Goal: Task Accomplishment & Management: Use online tool/utility

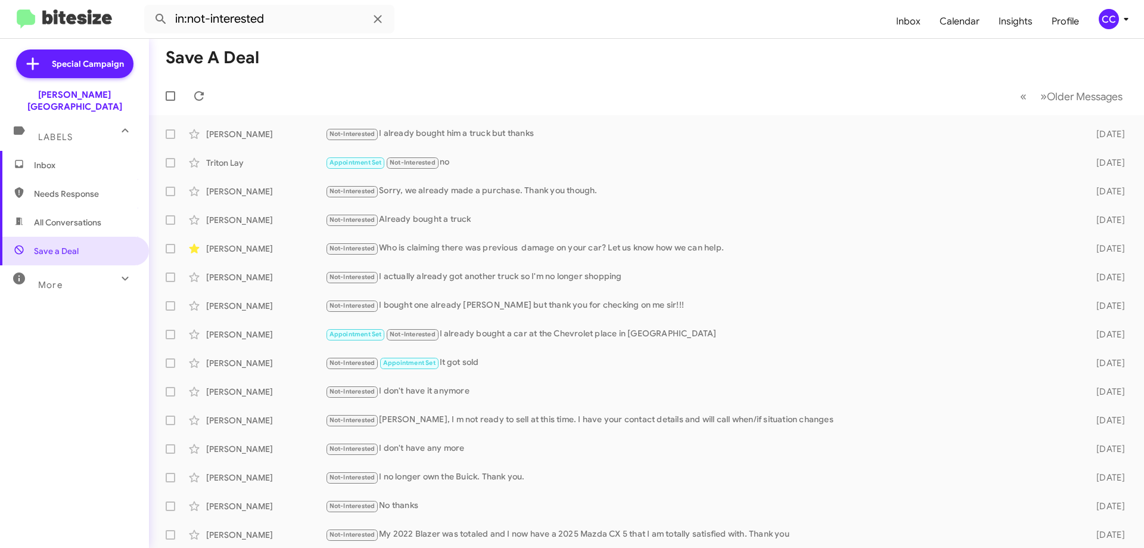
click at [89, 216] on span "All Conversations" at bounding box center [67, 222] width 67 height 12
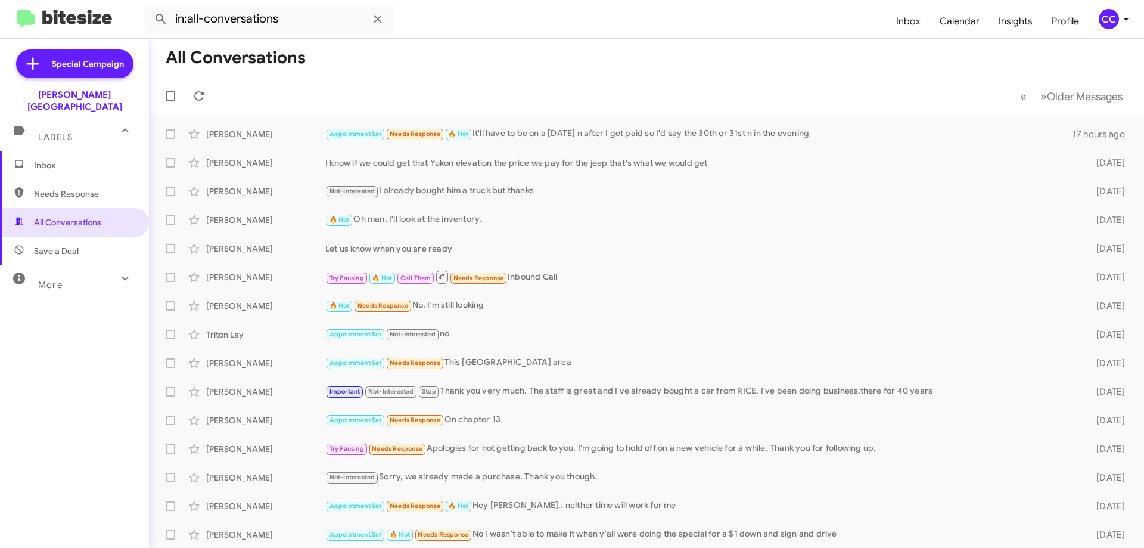
click at [55, 188] on span "Needs Response" at bounding box center [84, 194] width 101 height 12
type input "in:needs-response"
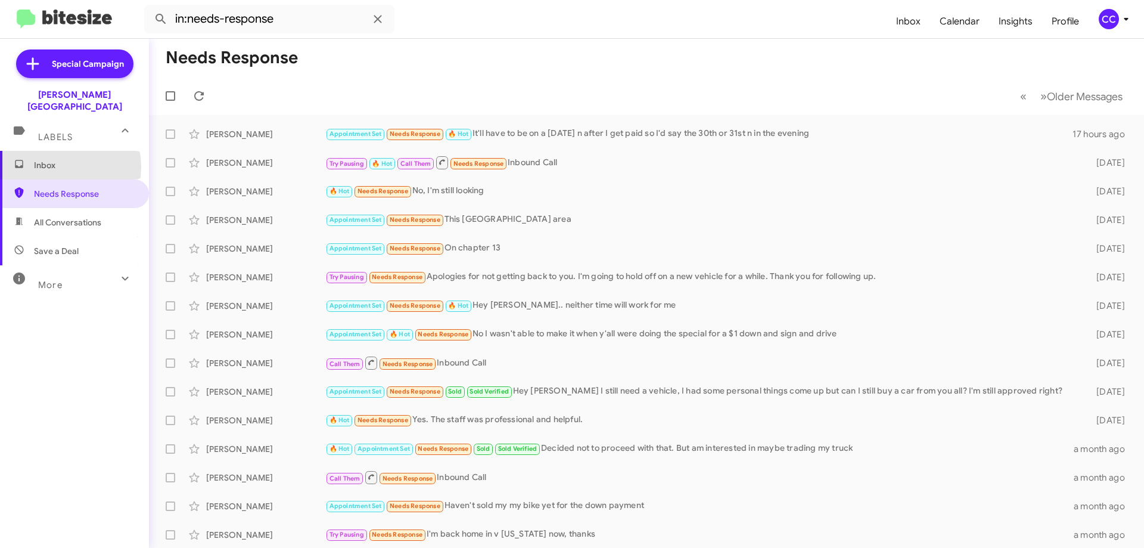
click at [52, 159] on span "Inbox" at bounding box center [84, 165] width 101 height 12
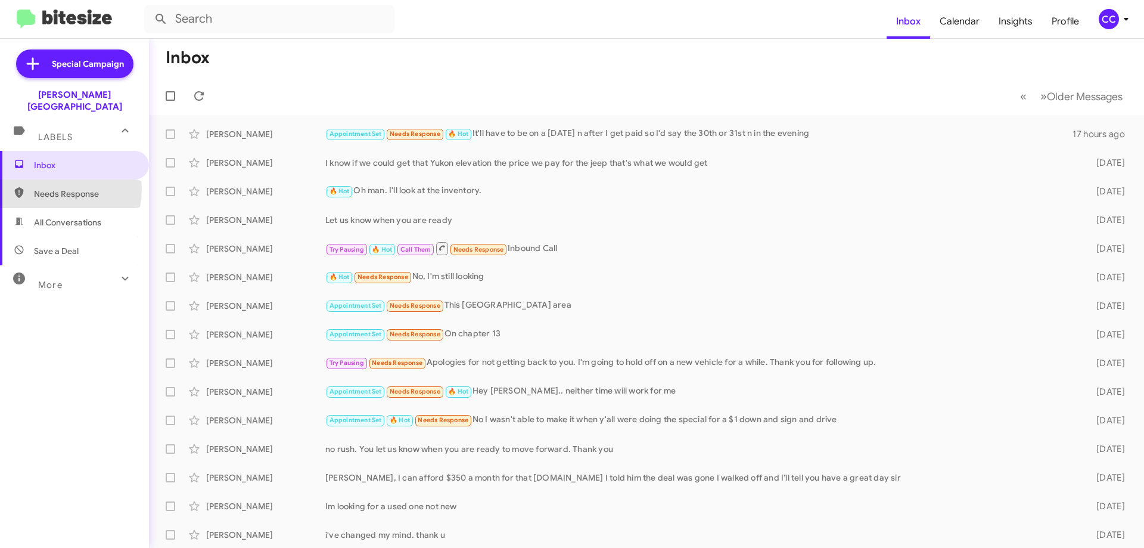
click at [48, 188] on span "Needs Response" at bounding box center [84, 194] width 101 height 12
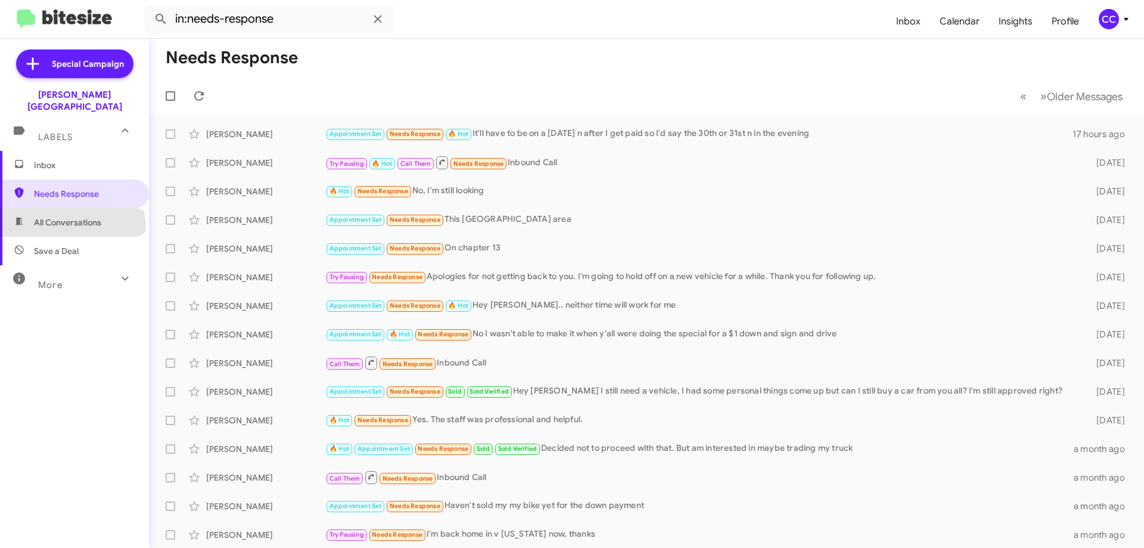
click at [72, 216] on span "All Conversations" at bounding box center [74, 222] width 149 height 29
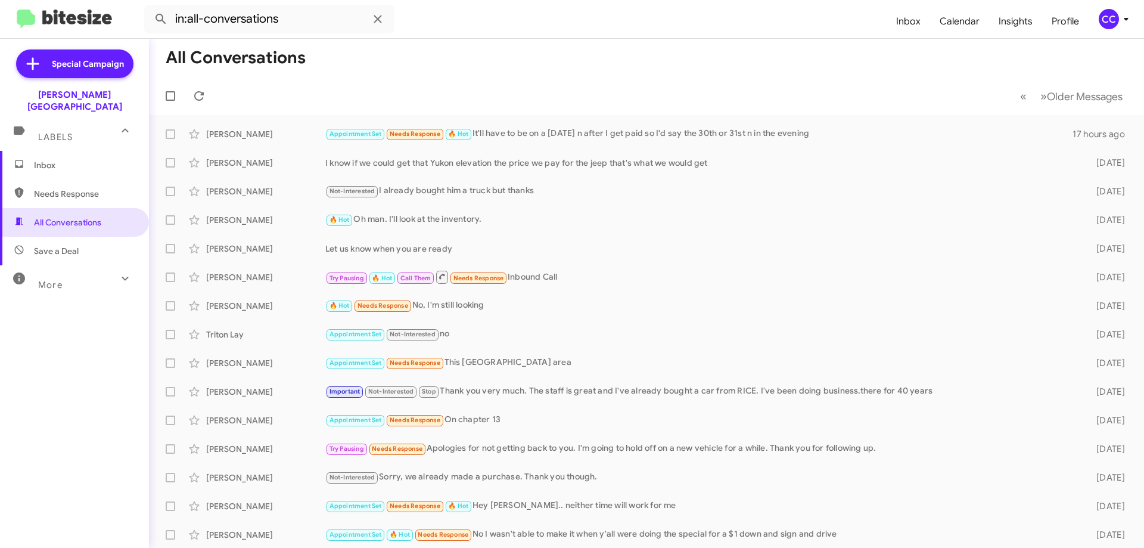
click at [88, 188] on span "Needs Response" at bounding box center [84, 194] width 101 height 12
type input "in:needs-response"
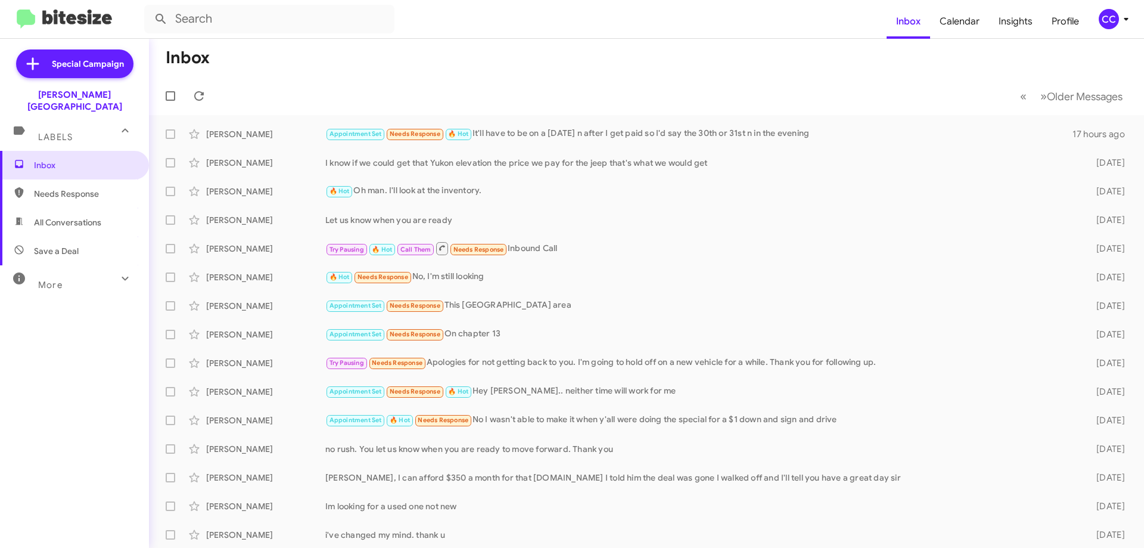
click at [87, 188] on span "Needs Response" at bounding box center [84, 194] width 101 height 12
type input "in:needs-response"
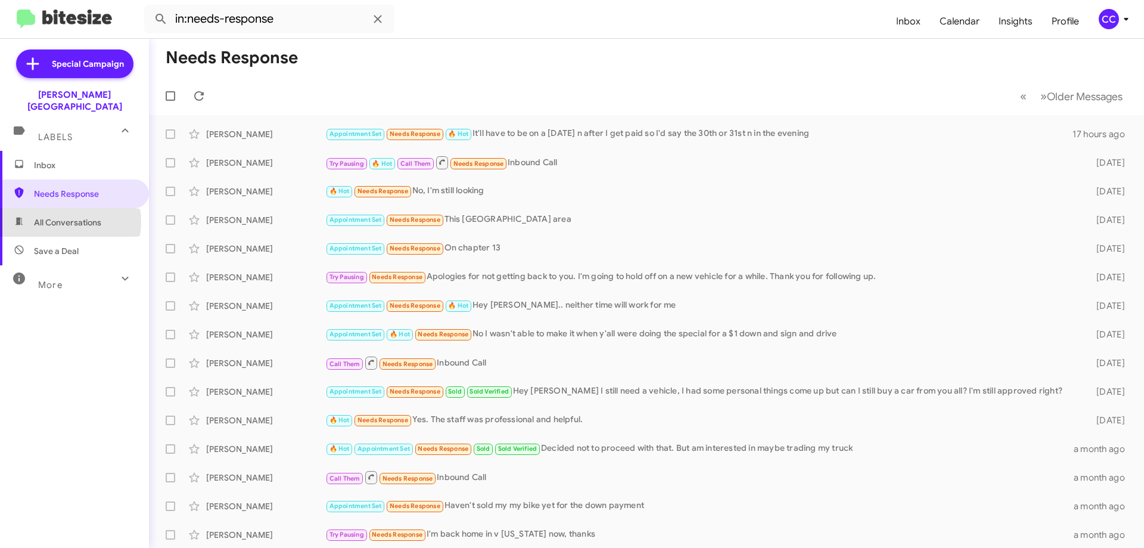
click at [60, 216] on span "All Conversations" at bounding box center [67, 222] width 67 height 12
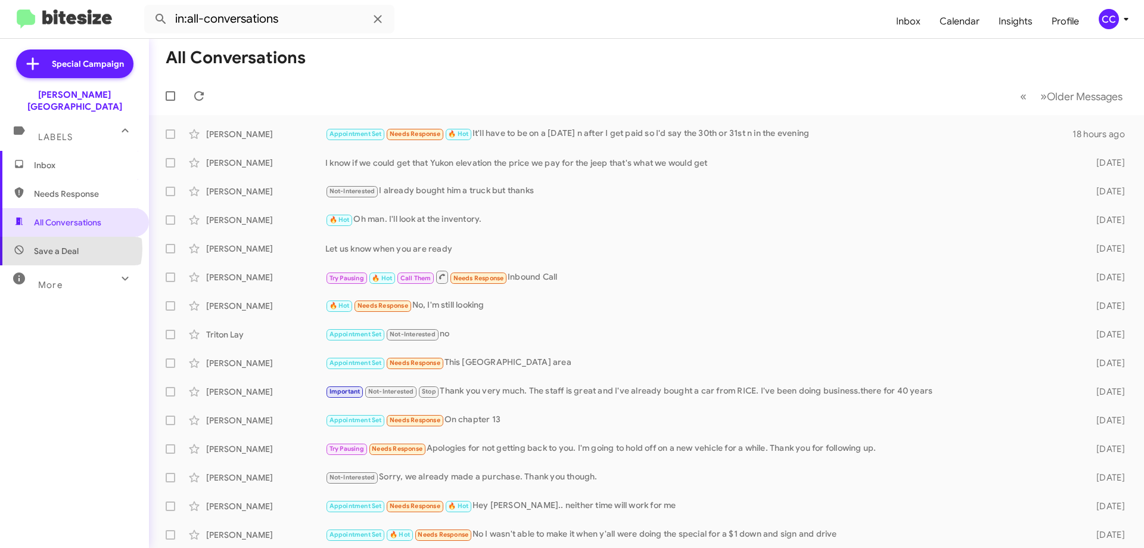
click at [70, 245] on span "Save a Deal" at bounding box center [56, 251] width 45 height 12
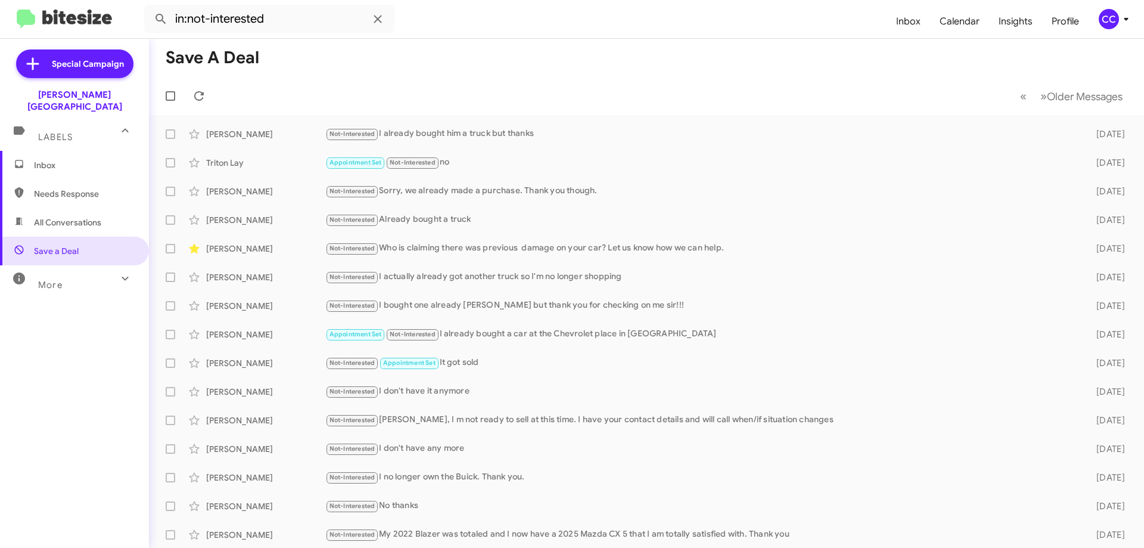
click at [63, 188] on span "Needs Response" at bounding box center [84, 194] width 101 height 12
type input "in:needs-response"
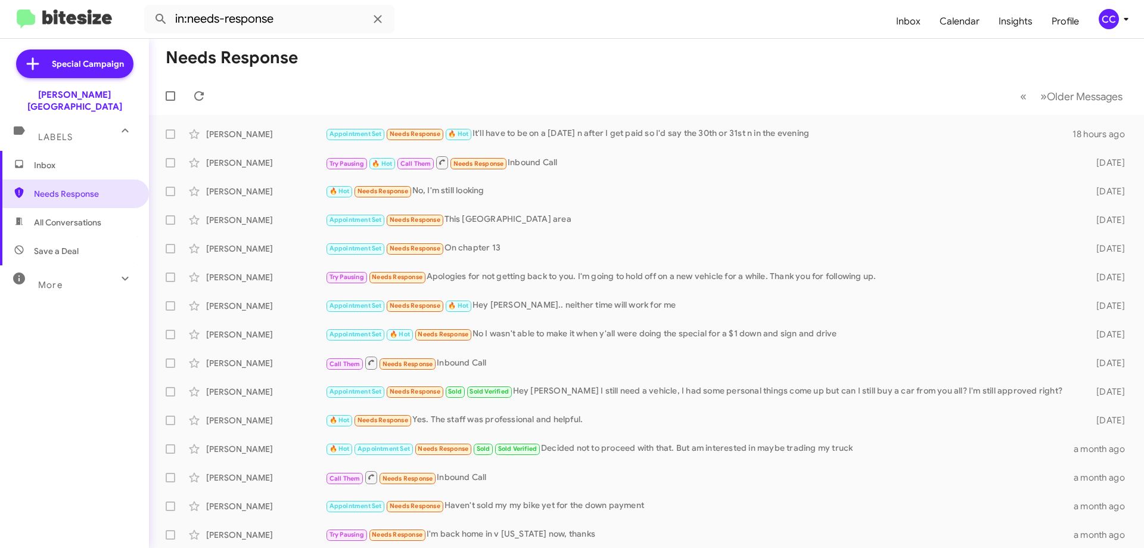
click at [39, 159] on span "Inbox" at bounding box center [84, 165] width 101 height 12
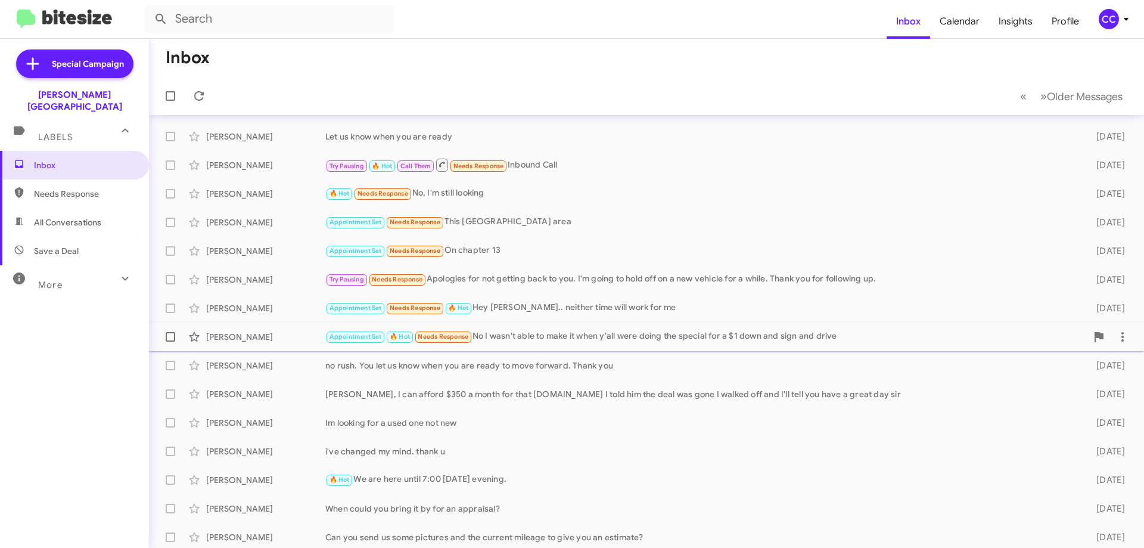
scroll to position [144, 0]
